Goal: Transaction & Acquisition: Obtain resource

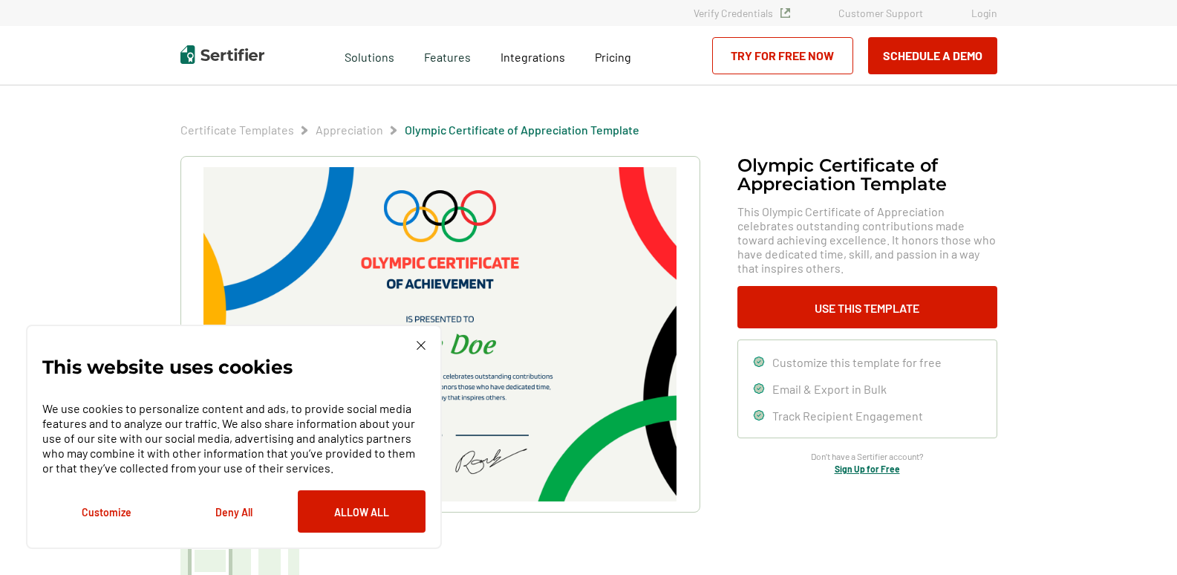
drag, startPoint x: 411, startPoint y: 344, endPoint x: 421, endPoint y: 343, distance: 10.5
click at [414, 344] on div "This website uses cookies We use cookies to personalize content and ads, to pro…" at bounding box center [233, 437] width 383 height 192
click at [422, 343] on img at bounding box center [420, 345] width 9 height 9
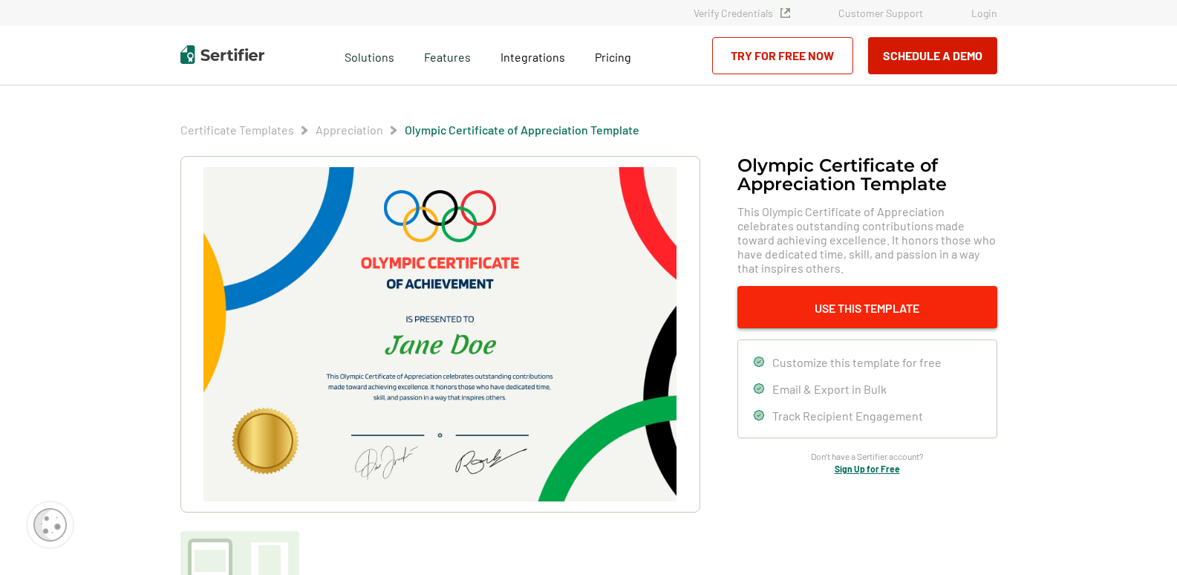
click at [942, 301] on button "Use This Template" at bounding box center [867, 307] width 260 height 42
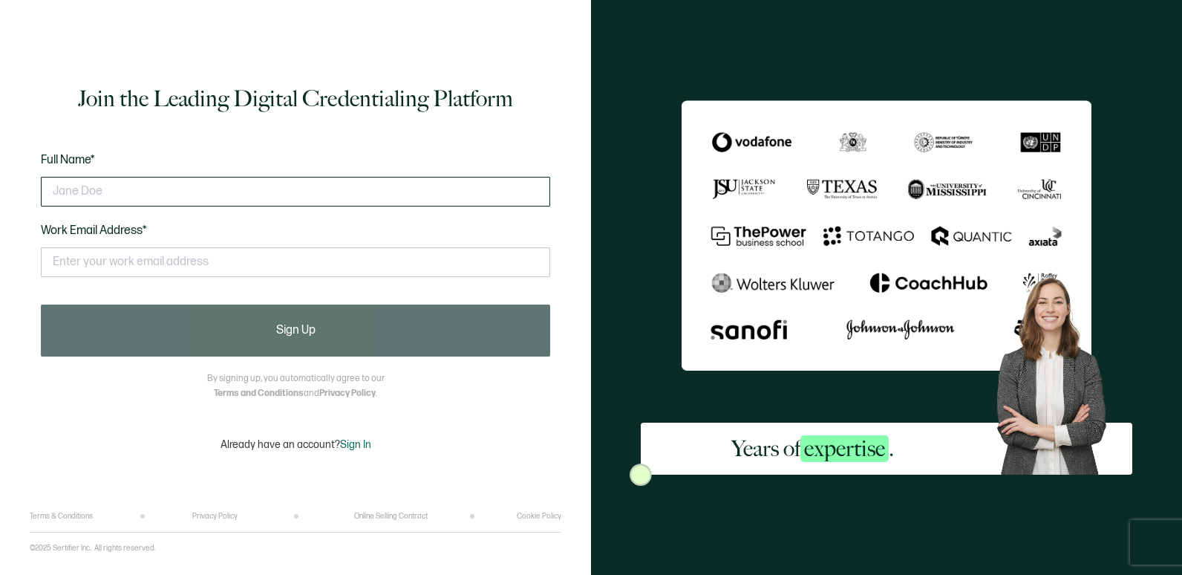
click at [194, 194] on input "text" at bounding box center [295, 192] width 509 height 30
